Goal: Information Seeking & Learning: Learn about a topic

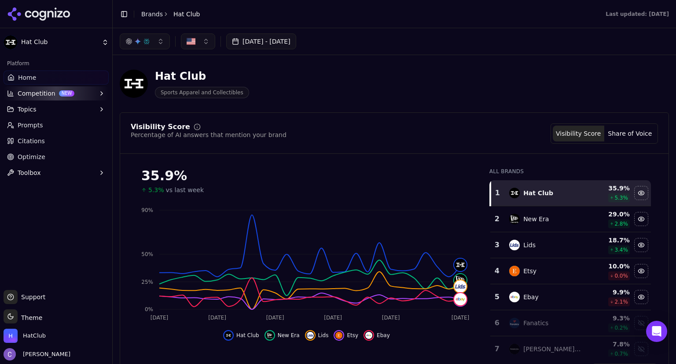
click at [46, 142] on link "Citations" at bounding box center [56, 141] width 105 height 14
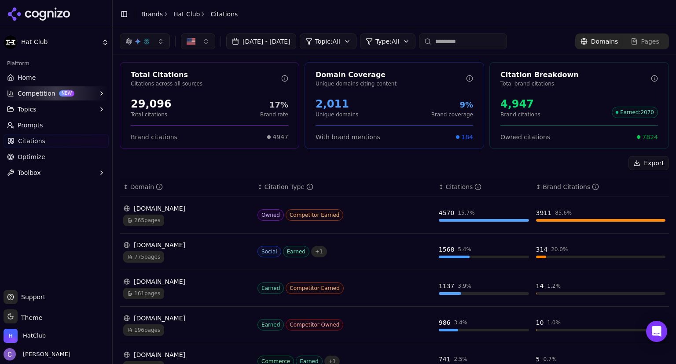
click at [156, 206] on div "[DOMAIN_NAME]" at bounding box center [186, 208] width 127 height 9
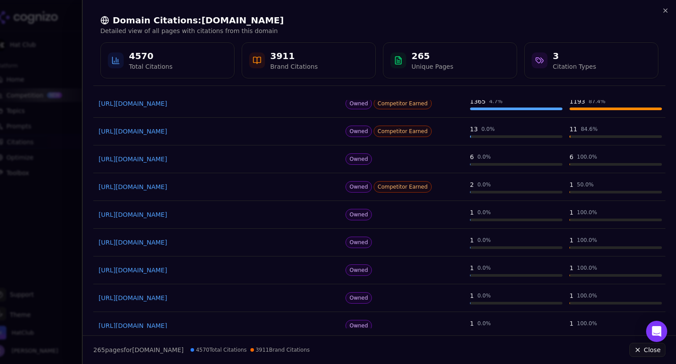
scroll to position [119, 0]
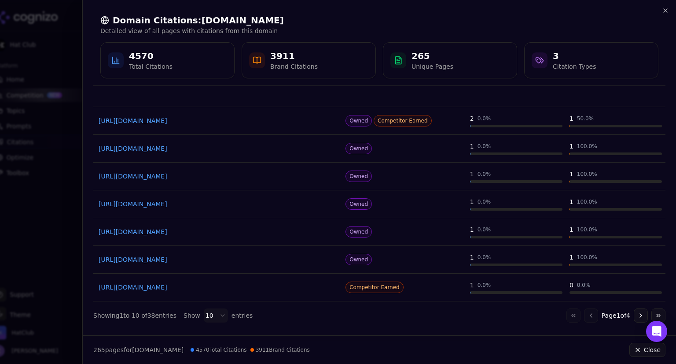
click at [634, 314] on button "Go to next page" at bounding box center [641, 315] width 14 height 14
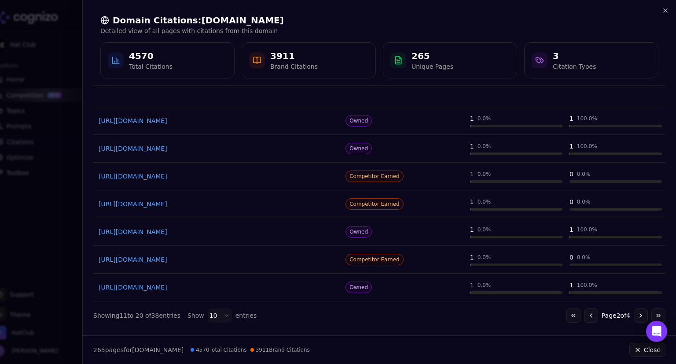
click at [192, 118] on link "[URL][DOMAIN_NAME]" at bounding box center [218, 120] width 238 height 9
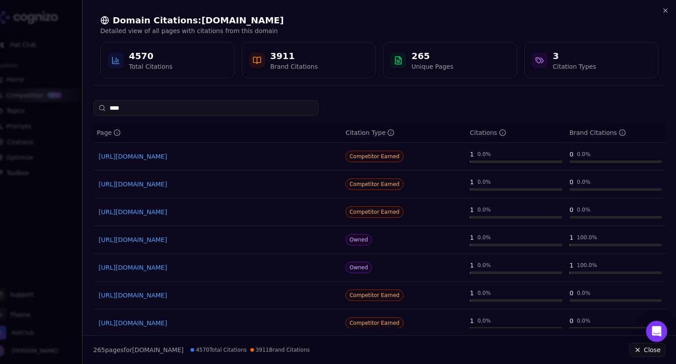
click at [165, 110] on input "****" at bounding box center [205, 108] width 225 height 16
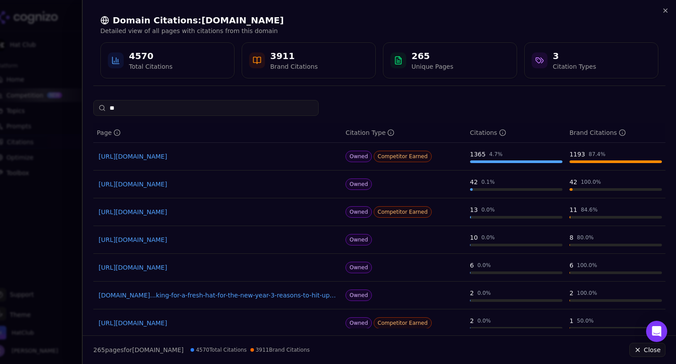
type input "*"
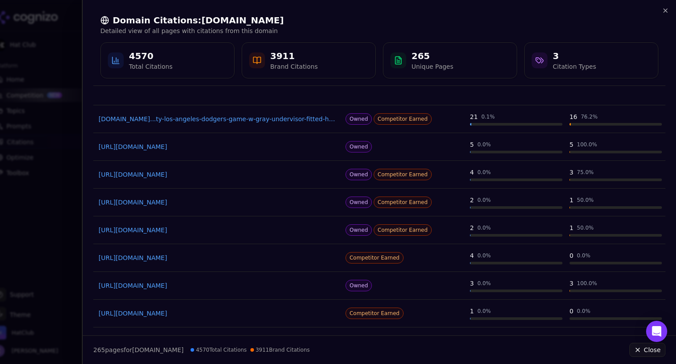
scroll to position [66, 0]
type input "*******"
click at [236, 284] on link "[URL][DOMAIN_NAME]" at bounding box center [218, 284] width 238 height 9
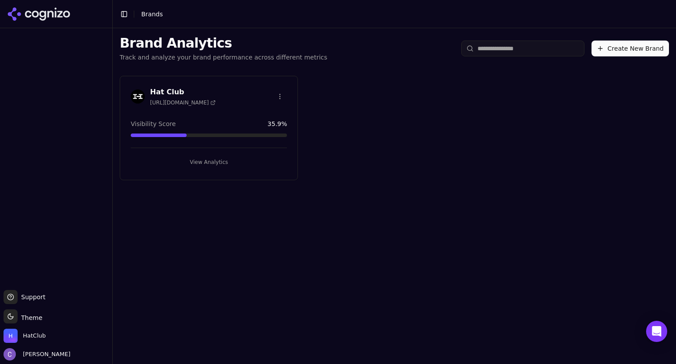
click at [231, 162] on button "View Analytics" at bounding box center [209, 162] width 156 height 14
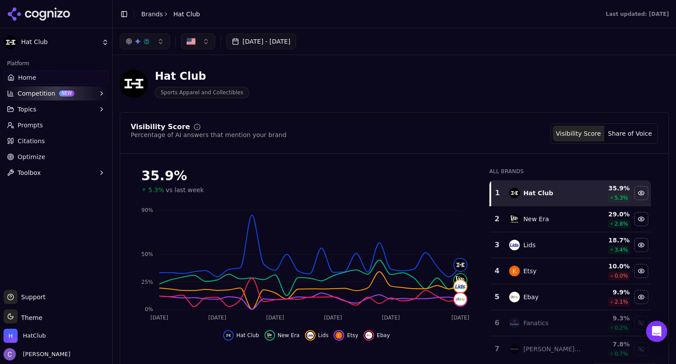
click at [44, 89] on button "Competition NEW" at bounding box center [56, 93] width 105 height 14
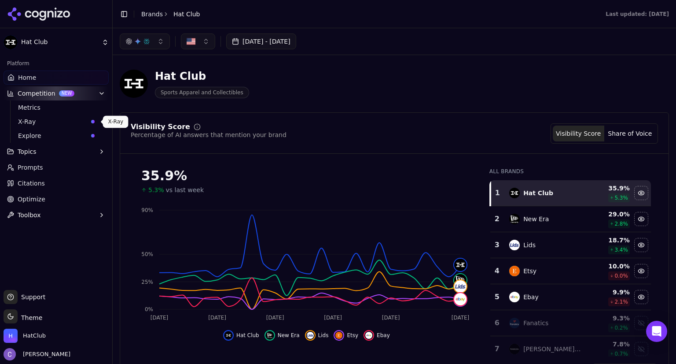
click at [45, 121] on span "X-Ray" at bounding box center [53, 121] width 70 height 9
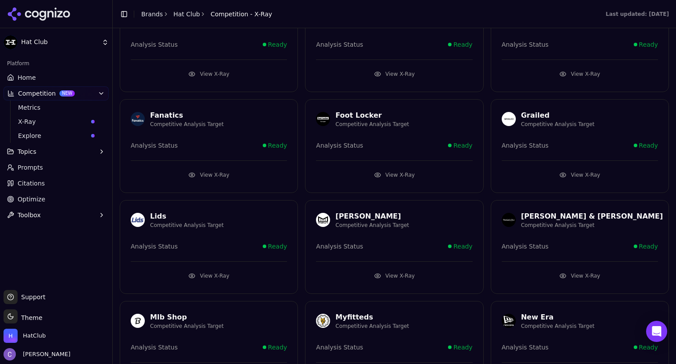
scroll to position [375, 0]
click at [381, 273] on button "View X-Ray" at bounding box center [394, 275] width 156 height 14
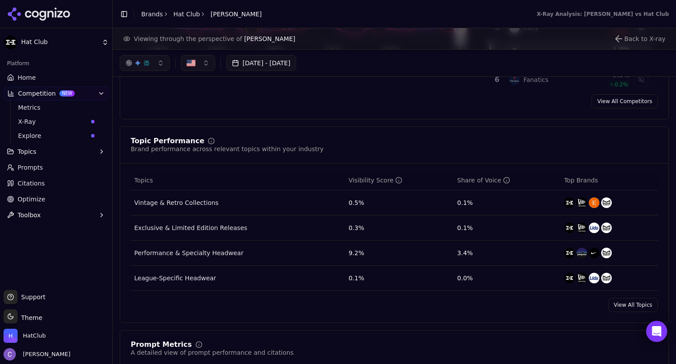
scroll to position [221, 0]
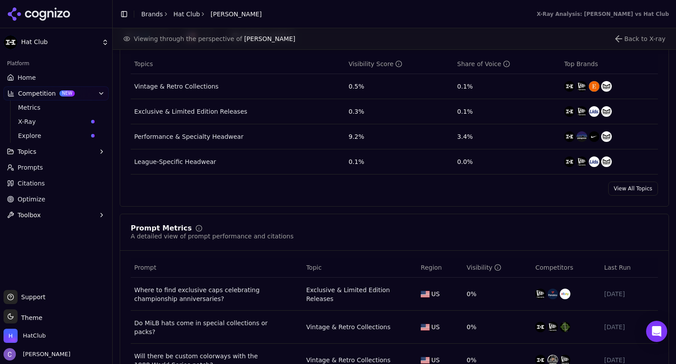
click at [273, 249] on div "Prompt Metrics A detailed view of prompt performance and citations Prompt Topic…" at bounding box center [394, 344] width 549 height 261
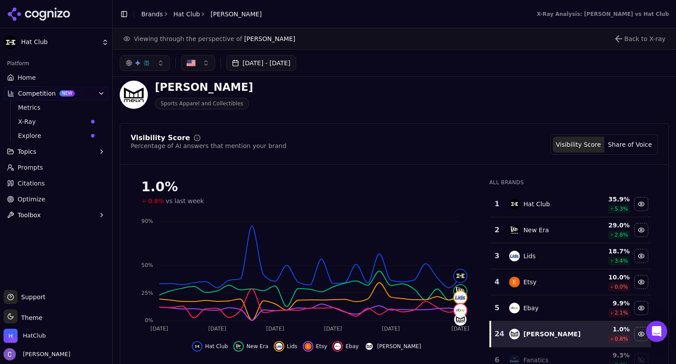
scroll to position [11, 0]
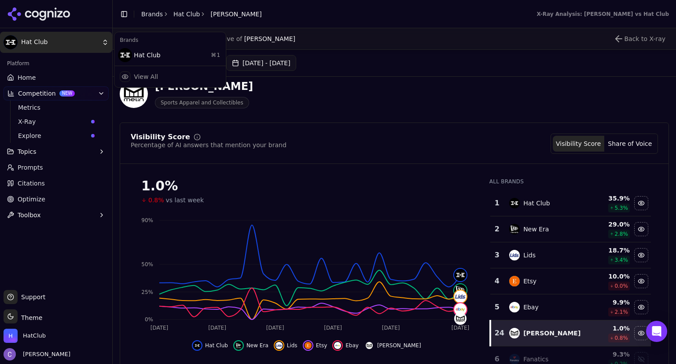
click at [25, 41] on html "Hat Club Platform Home Competition NEW Metrics X-Ray Explore Topics Prompts Cit…" at bounding box center [338, 182] width 676 height 364
click at [51, 45] on html "Hat Club Platform Home Competition NEW Metrics X-Ray Explore Topics Prompts Cit…" at bounding box center [338, 182] width 676 height 364
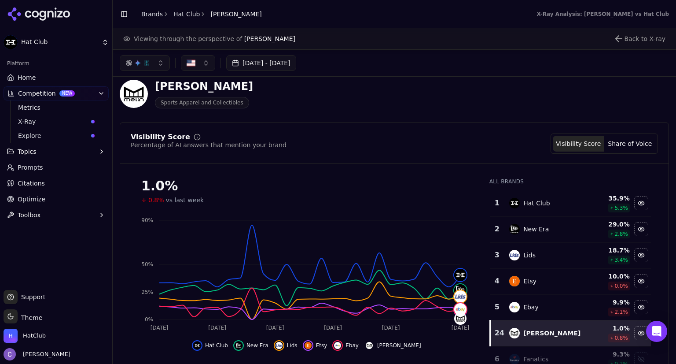
click at [39, 45] on html "Hat Club Platform Home Competition NEW Metrics X-Ray Explore Topics Prompts Cit…" at bounding box center [338, 182] width 676 height 364
click at [29, 76] on html "Hat Club Platform Home Competition NEW Metrics X-Ray Explore Topics Prompts Cit…" at bounding box center [338, 182] width 676 height 364
click at [28, 76] on span "Home" at bounding box center [27, 77] width 18 height 9
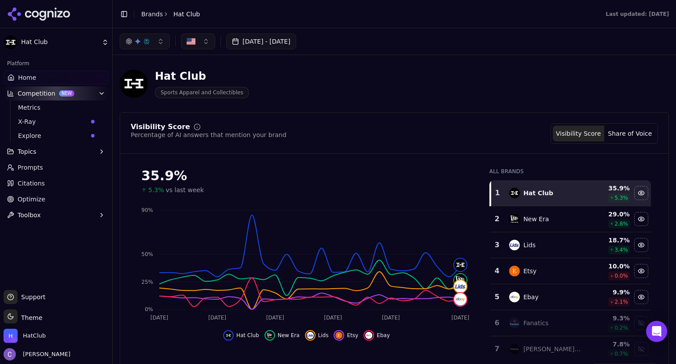
click at [160, 46] on button "button" at bounding box center [145, 41] width 50 height 16
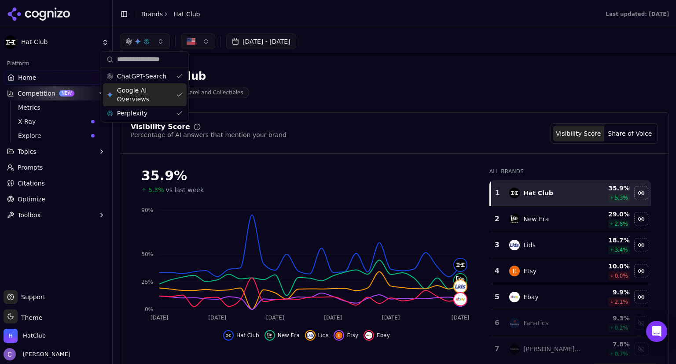
click at [150, 93] on span "Google AI Overviews" at bounding box center [144, 95] width 55 height 18
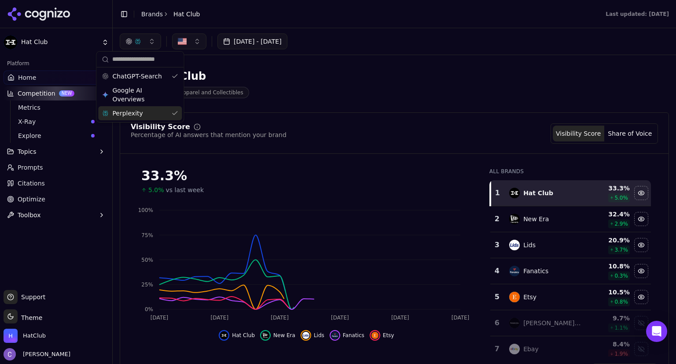
click at [143, 115] on div "Perplexity" at bounding box center [140, 113] width 84 height 14
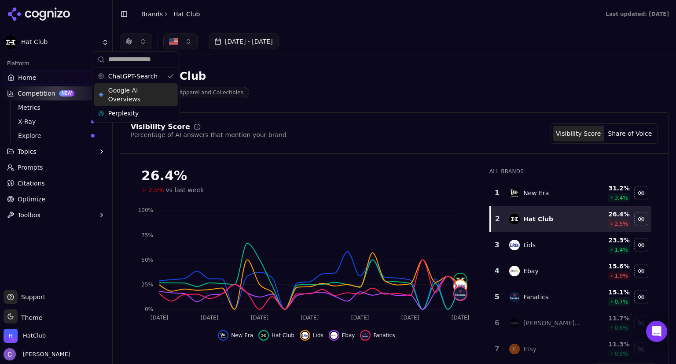
click at [151, 96] on span "Google AI Overviews" at bounding box center [135, 95] width 55 height 18
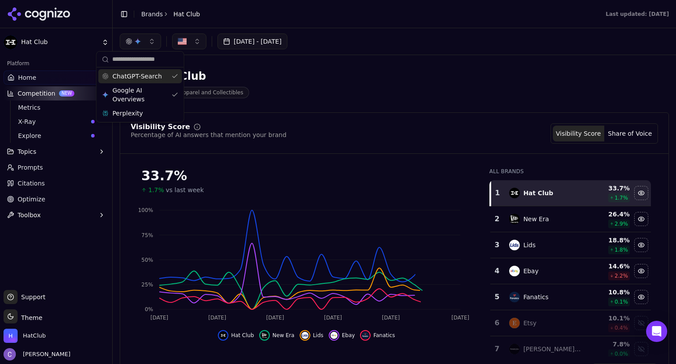
click at [174, 77] on div "ChatGPT-Search" at bounding box center [140, 76] width 84 height 14
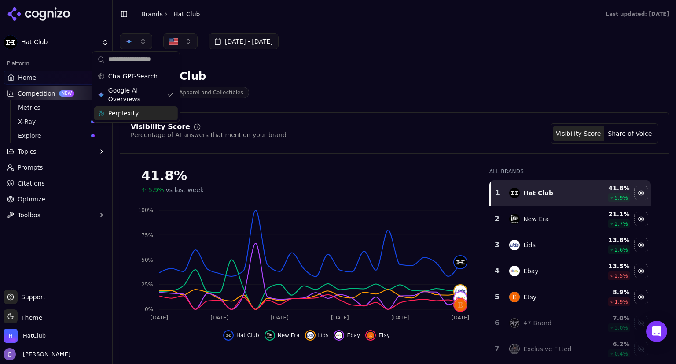
click at [172, 110] on div "Perplexity" at bounding box center [136, 113] width 84 height 14
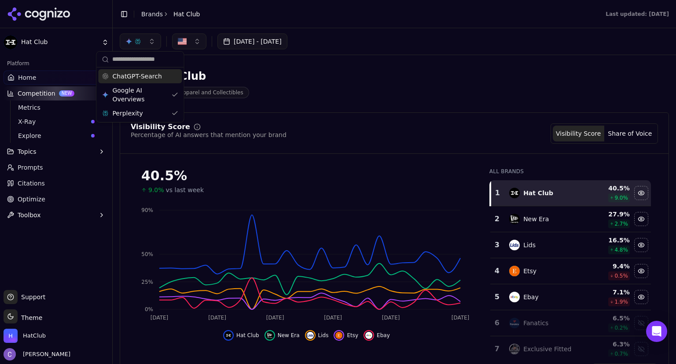
click at [171, 77] on div "ChatGPT-Search" at bounding box center [140, 76] width 84 height 14
